Goal: Information Seeking & Learning: Understand process/instructions

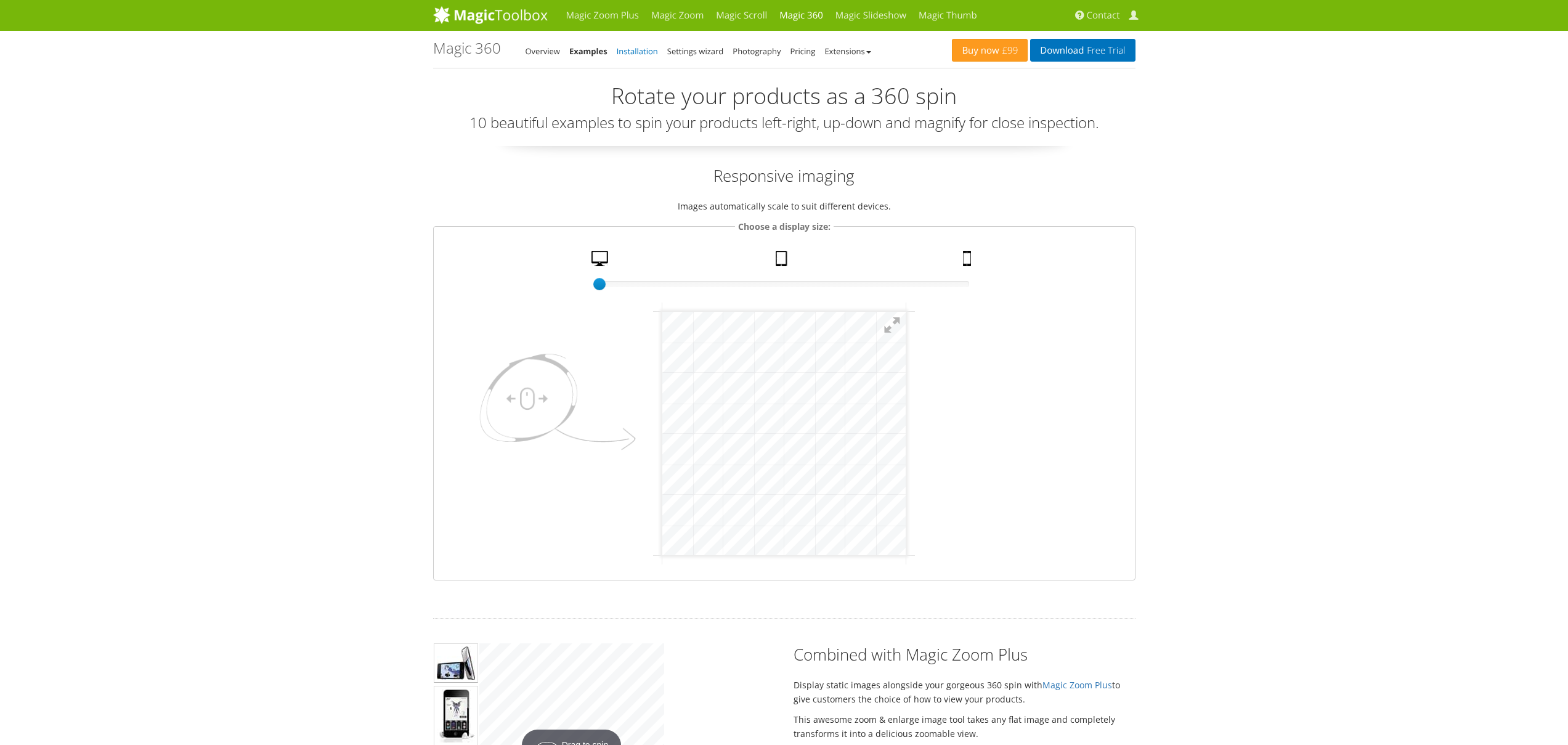
click at [623, 54] on link "Installation" at bounding box center [637, 51] width 41 height 11
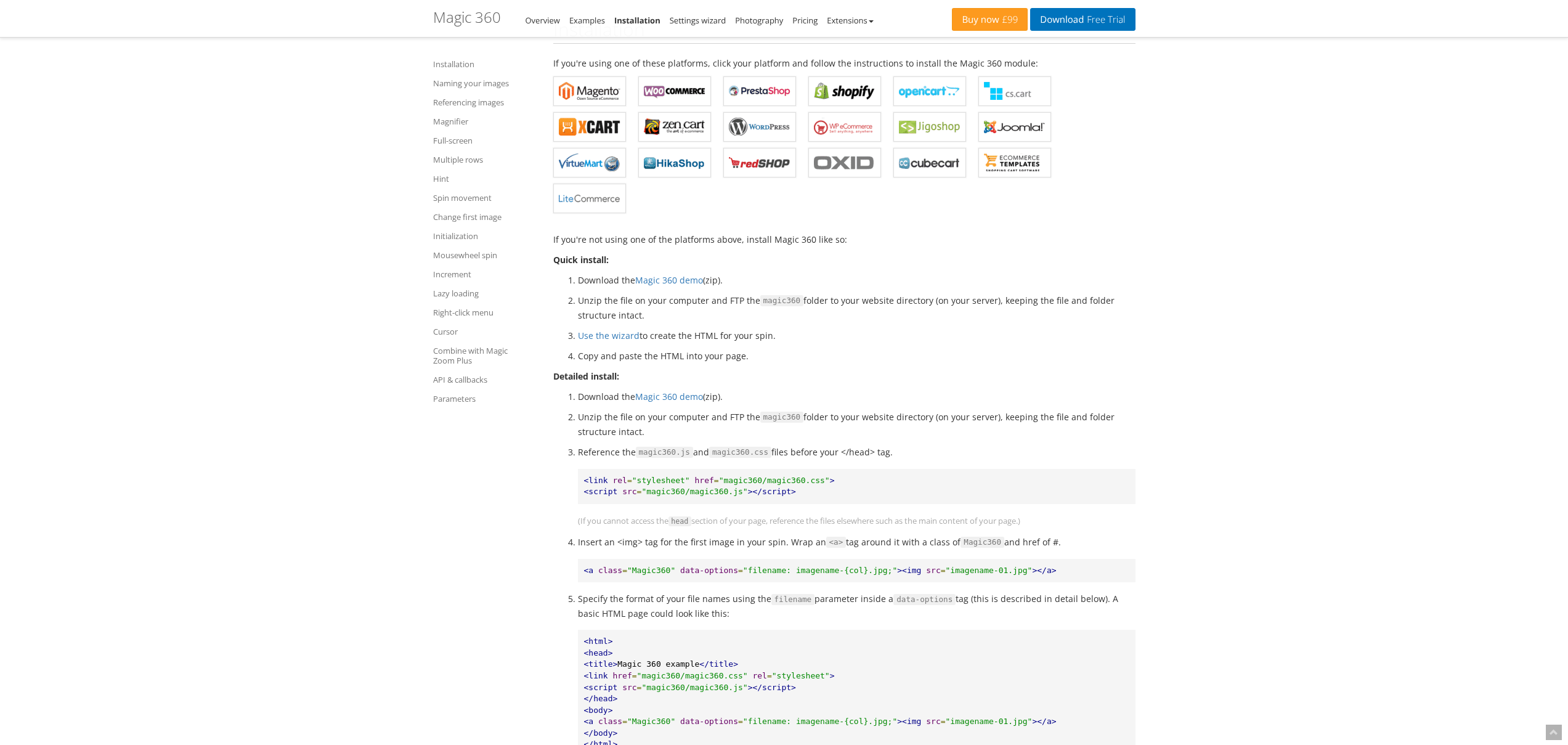
scroll to position [357, 0]
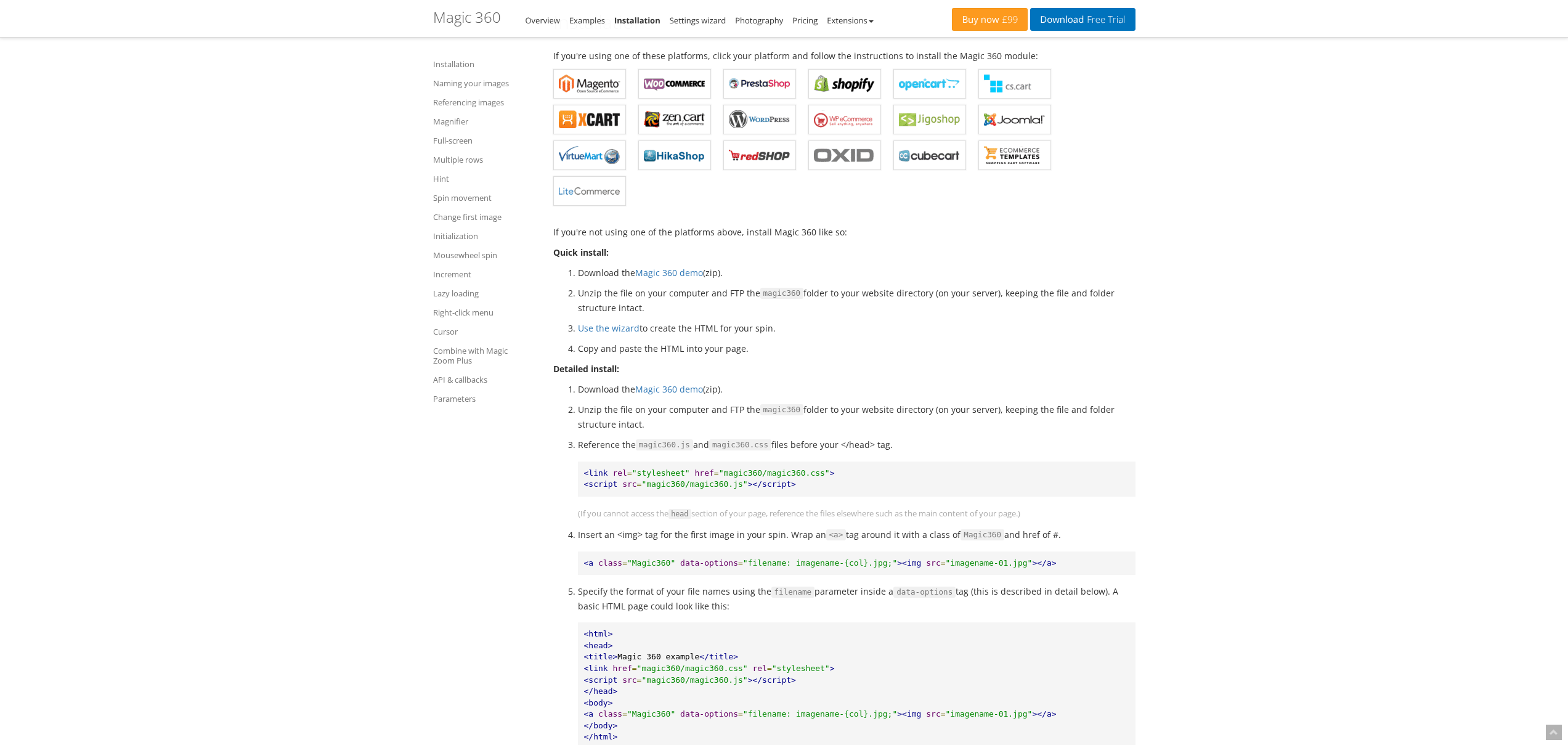
click at [710, 487] on span ""magic360/magic360.js"" at bounding box center [694, 483] width 106 height 9
copy span "magic360"
click at [675, 386] on link "Magic 360 demo" at bounding box center [669, 389] width 68 height 12
